Goal: Task Accomplishment & Management: Manage account settings

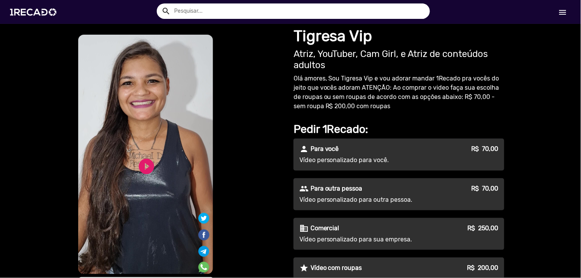
click at [568, 9] on link "menu" at bounding box center [563, 12] width 25 height 14
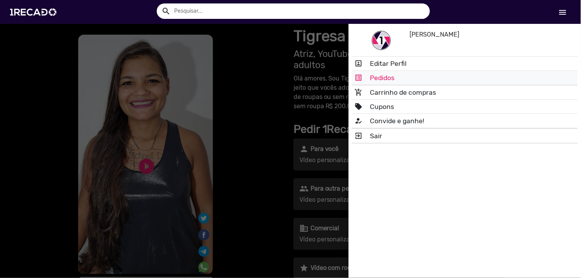
click at [405, 75] on link "list_alt Pedidos" at bounding box center [465, 78] width 226 height 14
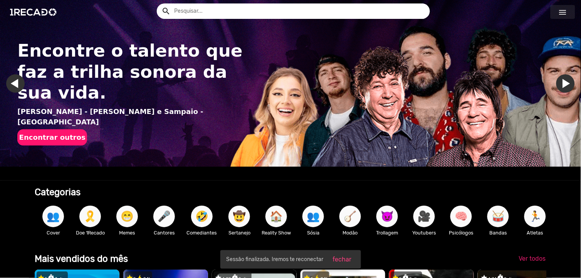
click at [561, 9] on mat-icon "menu" at bounding box center [562, 12] width 9 height 9
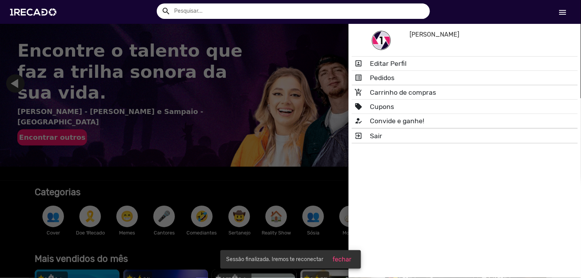
click at [341, 259] on span "fechar" at bounding box center [342, 259] width 19 height 7
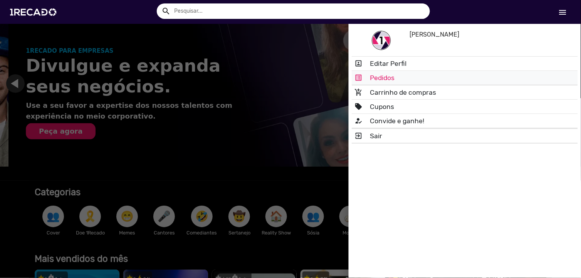
scroll to position [0, 575]
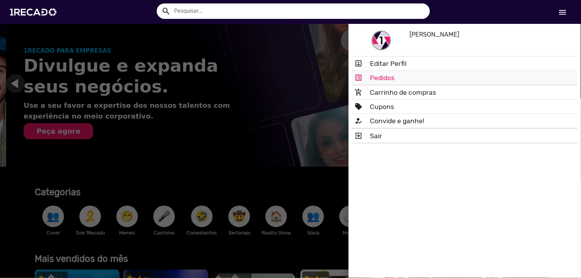
click at [386, 78] on link "list_alt Pedidos" at bounding box center [465, 78] width 226 height 14
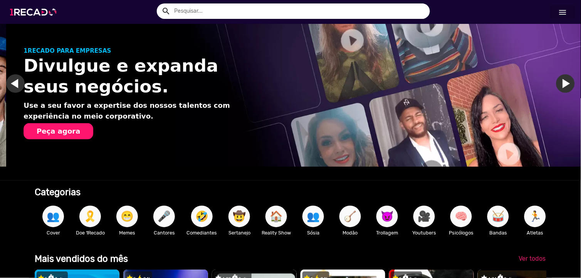
click at [33, 12] on img at bounding box center [35, 12] width 58 height 33
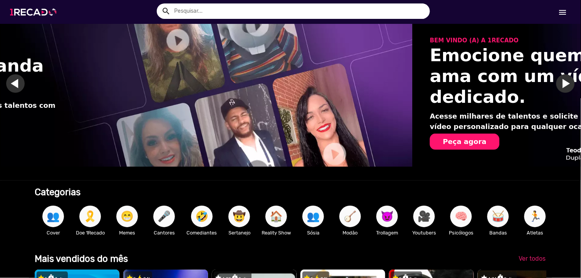
scroll to position [0, 1084]
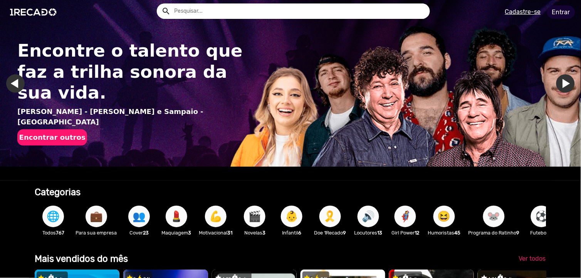
click at [557, 13] on link "Entrar" at bounding box center [561, 11] width 28 height 13
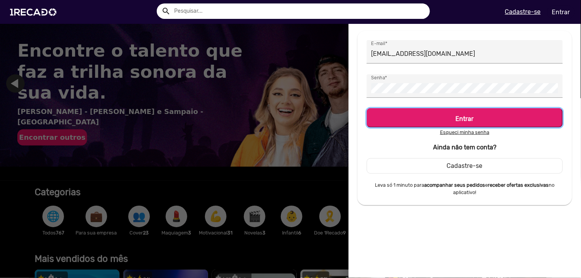
click at [428, 117] on h5 "Entrar" at bounding box center [465, 117] width 182 height 10
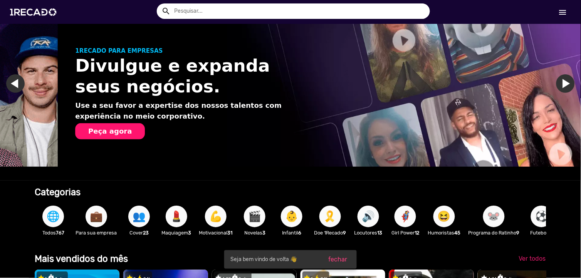
scroll to position [0, 575]
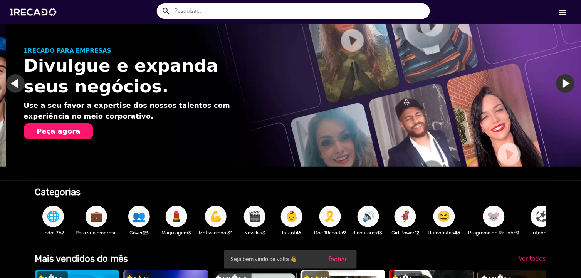
click at [563, 8] on mat-icon "menu" at bounding box center [562, 12] width 9 height 9
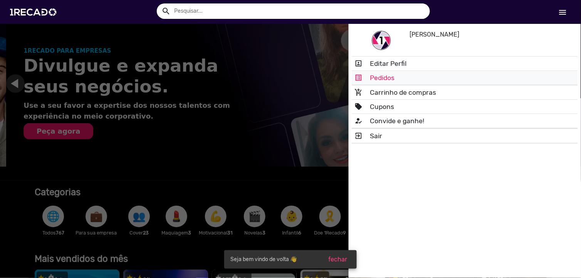
click at [447, 79] on link "list_alt Pedidos" at bounding box center [465, 78] width 226 height 14
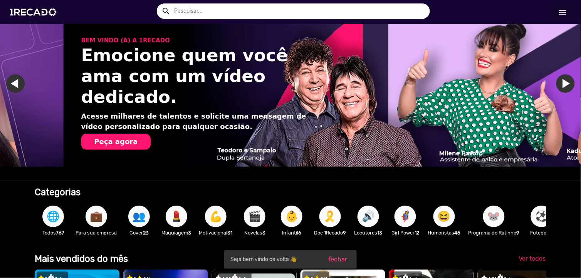
scroll to position [0, 1149]
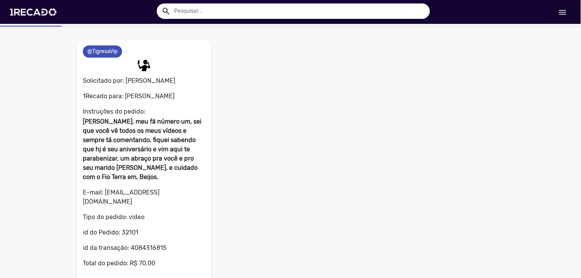
scroll to position [62, 0]
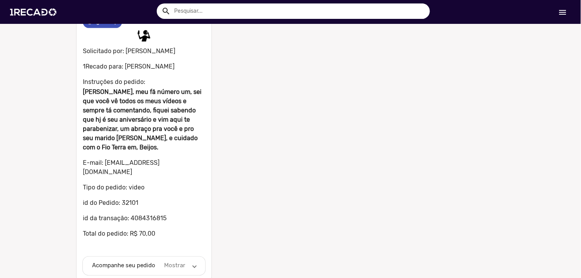
click at [183, 262] on mat-panel-description "Mostrar" at bounding box center [175, 266] width 24 height 9
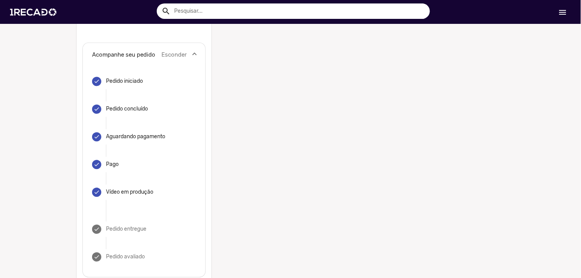
scroll to position [278, 0]
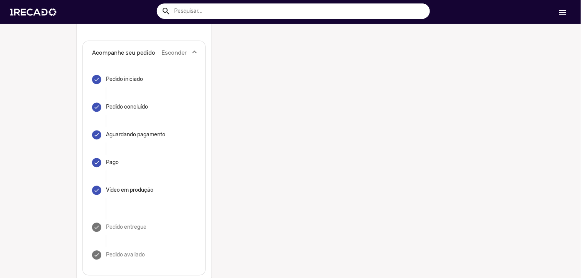
click at [132, 177] on mat-step-header "done Vídeo em produção" at bounding box center [144, 191] width 104 height 28
click at [132, 187] on div "Vídeo em produção" at bounding box center [129, 191] width 47 height 8
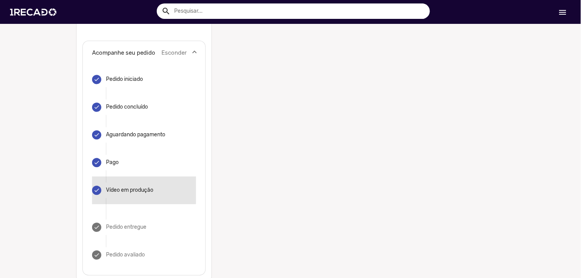
click at [132, 187] on div "Vídeo em produção" at bounding box center [129, 191] width 47 height 8
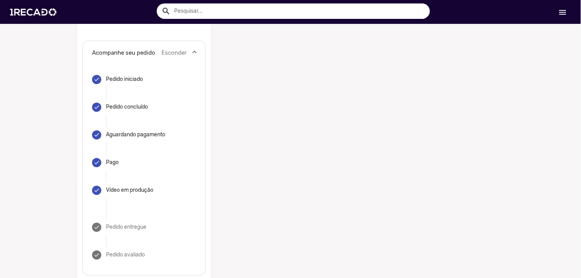
click at [132, 187] on div "Vídeo em produção" at bounding box center [129, 191] width 47 height 8
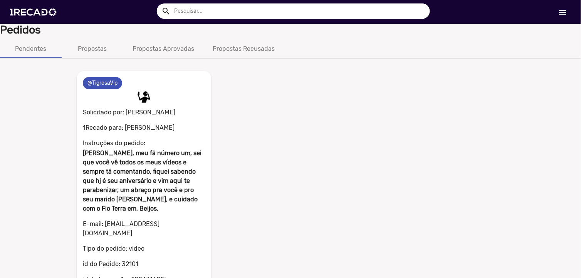
scroll to position [0, 0]
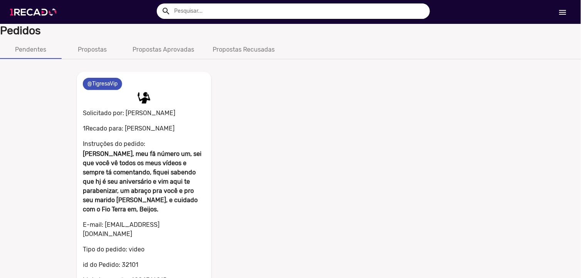
click at [41, 18] on img at bounding box center [35, 12] width 58 height 33
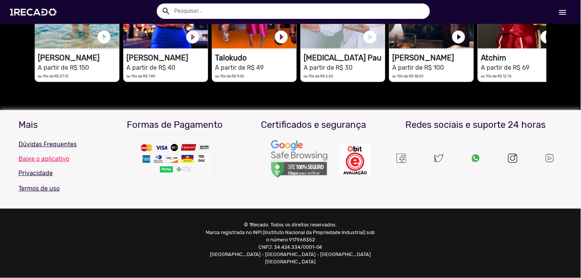
scroll to position [0, 575]
click at [508, 163] on img at bounding box center [512, 158] width 9 height 9
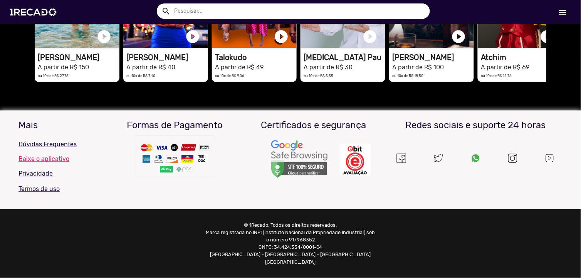
scroll to position [1812, 0]
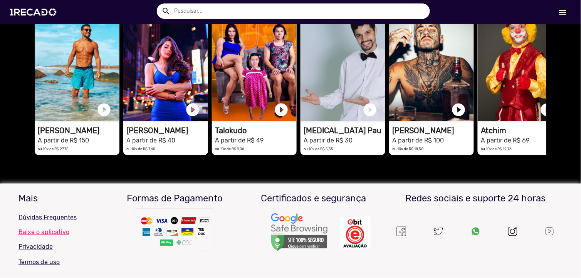
click at [568, 11] on link "menu" at bounding box center [563, 12] width 25 height 14
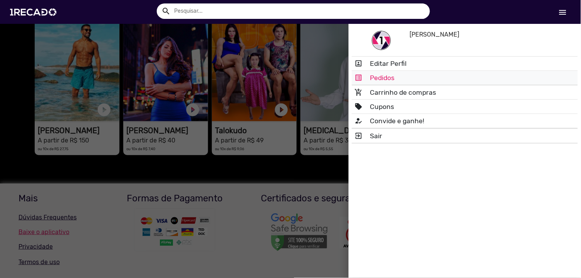
scroll to position [0, 1725]
click at [390, 76] on link "list_alt Pedidos" at bounding box center [465, 78] width 226 height 14
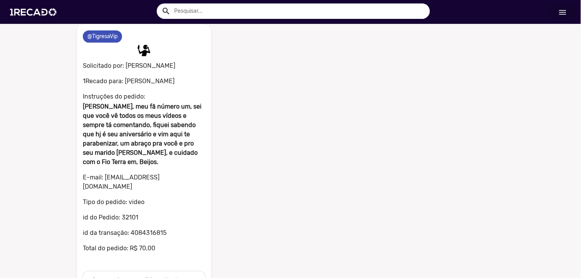
scroll to position [62, 0]
